Goal: Information Seeking & Learning: Learn about a topic

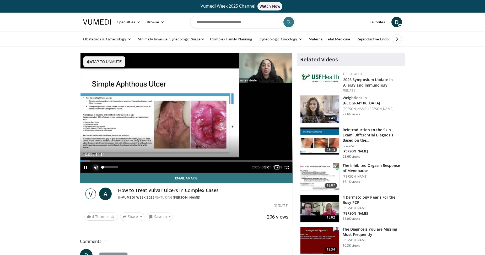
click at [98, 167] on span "Video Player" at bounding box center [96, 167] width 10 height 10
drag, startPoint x: 145, startPoint y: 161, endPoint x: 138, endPoint y: 160, distance: 7.1
click at [141, 160] on div "Loaded : 38.29% 04:14 04:10" at bounding box center [186, 161] width 212 height 2
click at [85, 168] on span "Video Player" at bounding box center [85, 167] width 10 height 10
click at [86, 167] on span "Video Player" at bounding box center [85, 167] width 10 height 10
